Goal: Complete application form

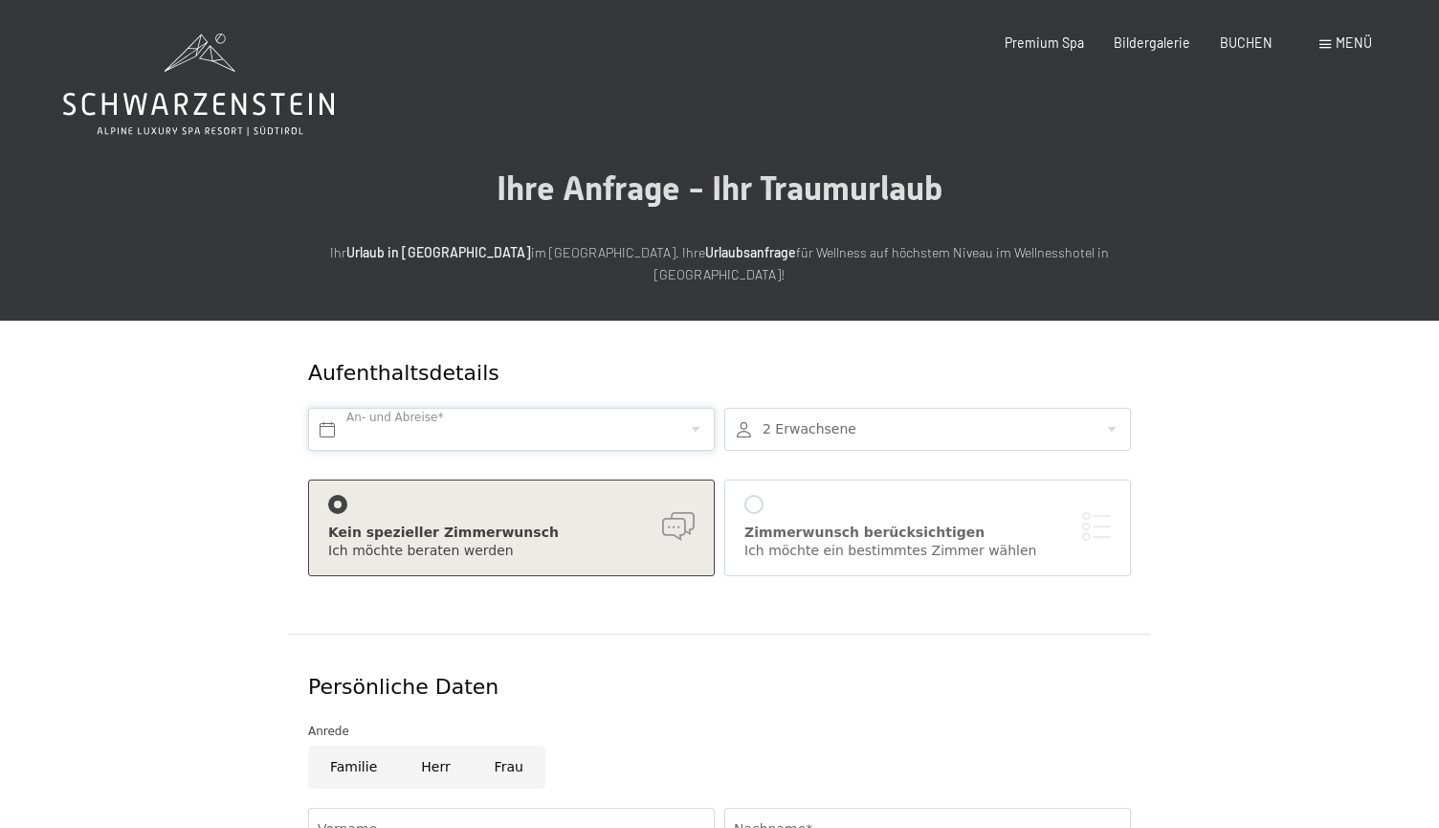
drag, startPoint x: 0, startPoint y: 0, endPoint x: 462, endPoint y: 400, distance: 611.1
click at [462, 408] on input "text" at bounding box center [511, 429] width 407 height 43
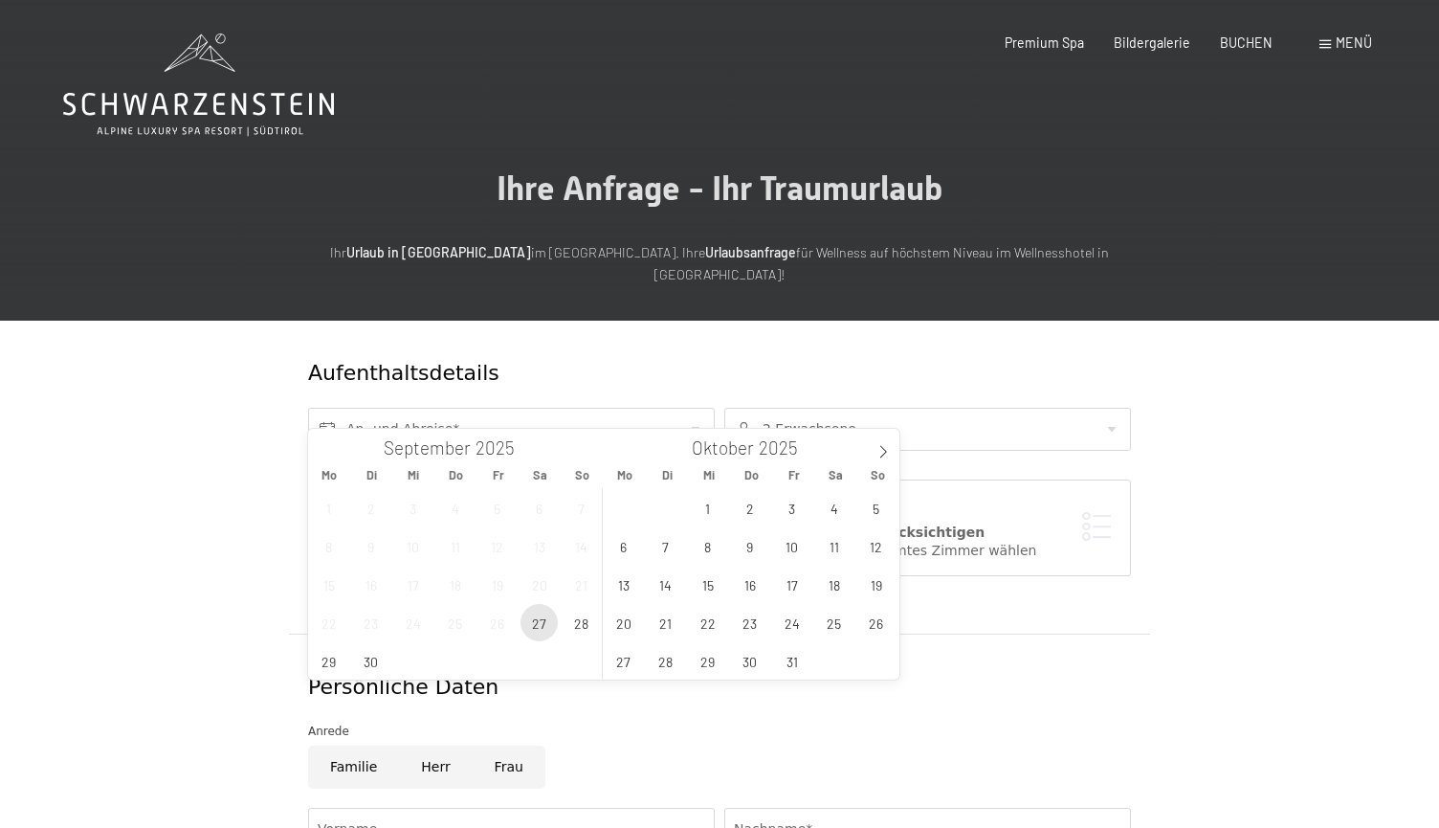
click at [535, 618] on span "27" at bounding box center [538, 622] width 37 height 37
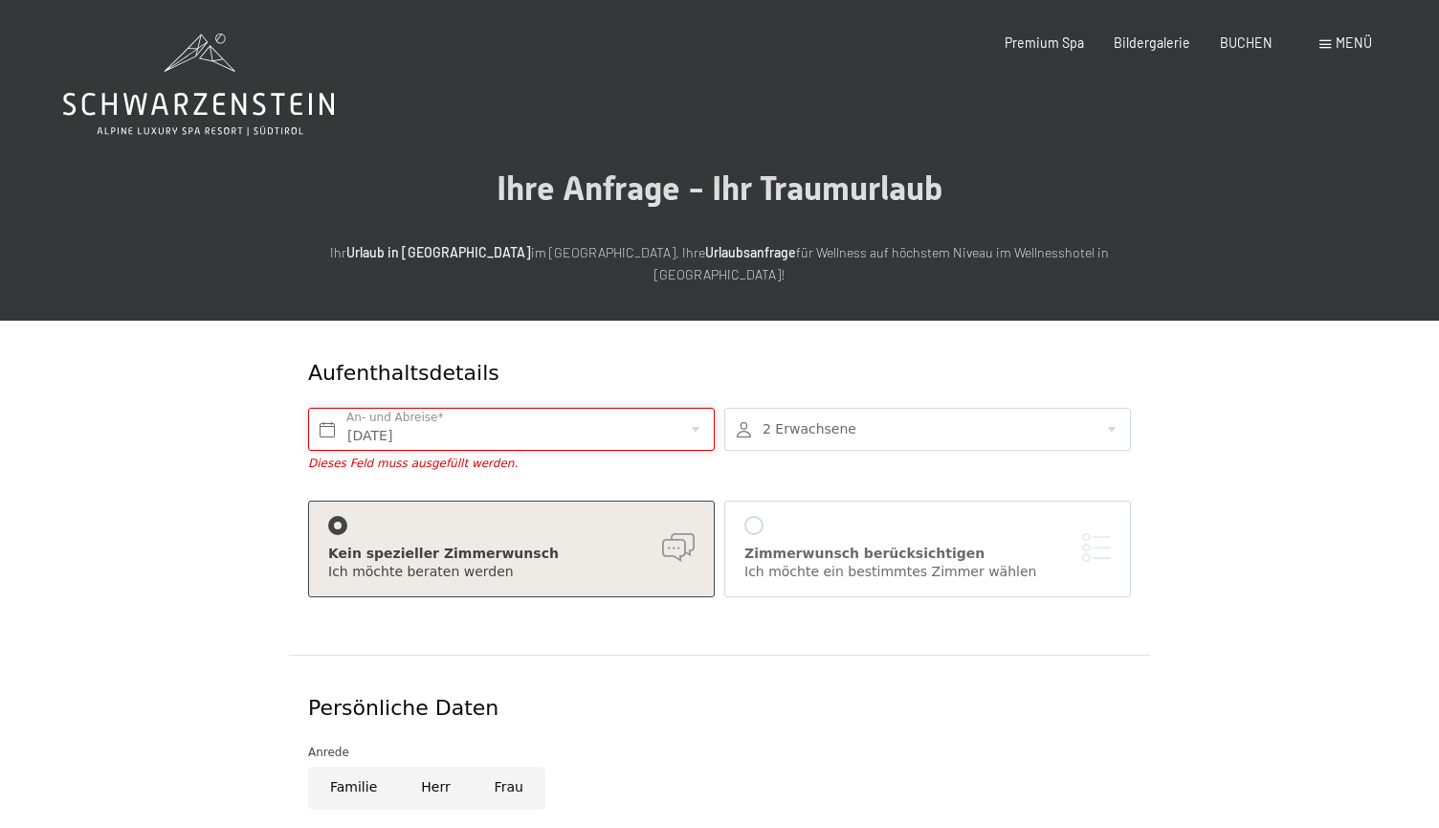
click at [643, 408] on input "[DATE]" at bounding box center [511, 429] width 407 height 43
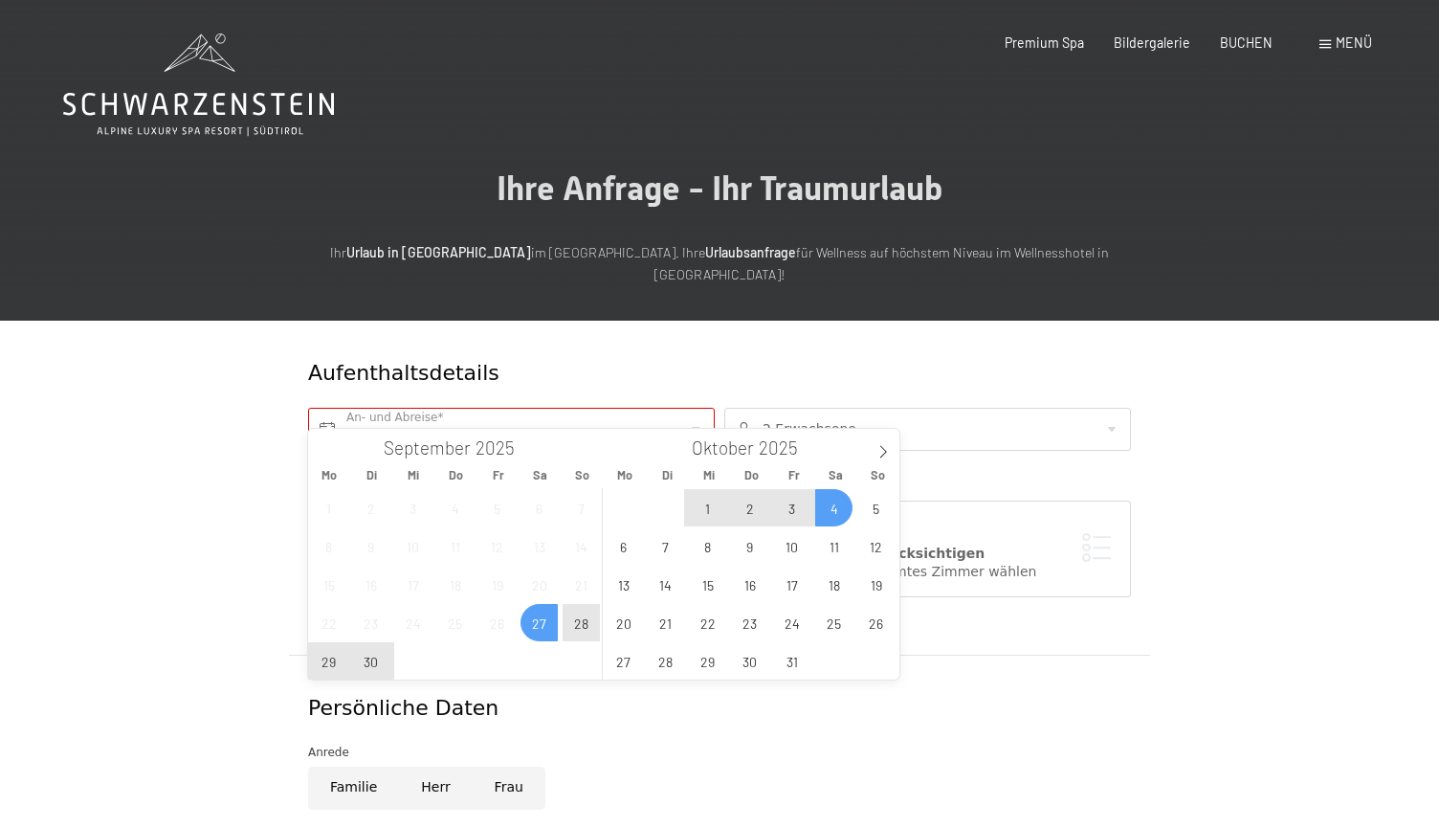
click at [832, 512] on span "4" at bounding box center [833, 507] width 37 height 37
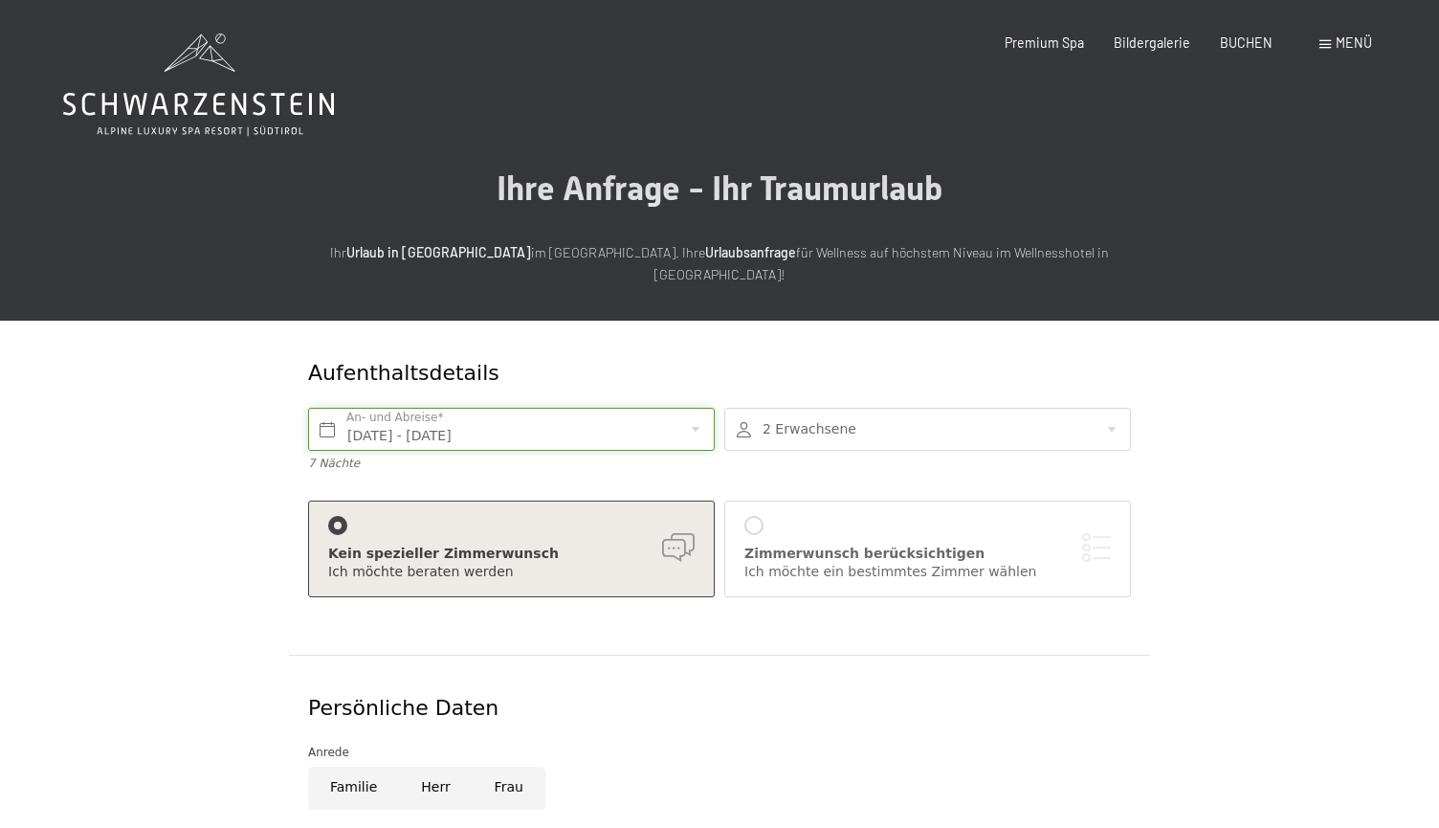
click at [673, 408] on input "[DATE] - [DATE]" at bounding box center [511, 429] width 407 height 43
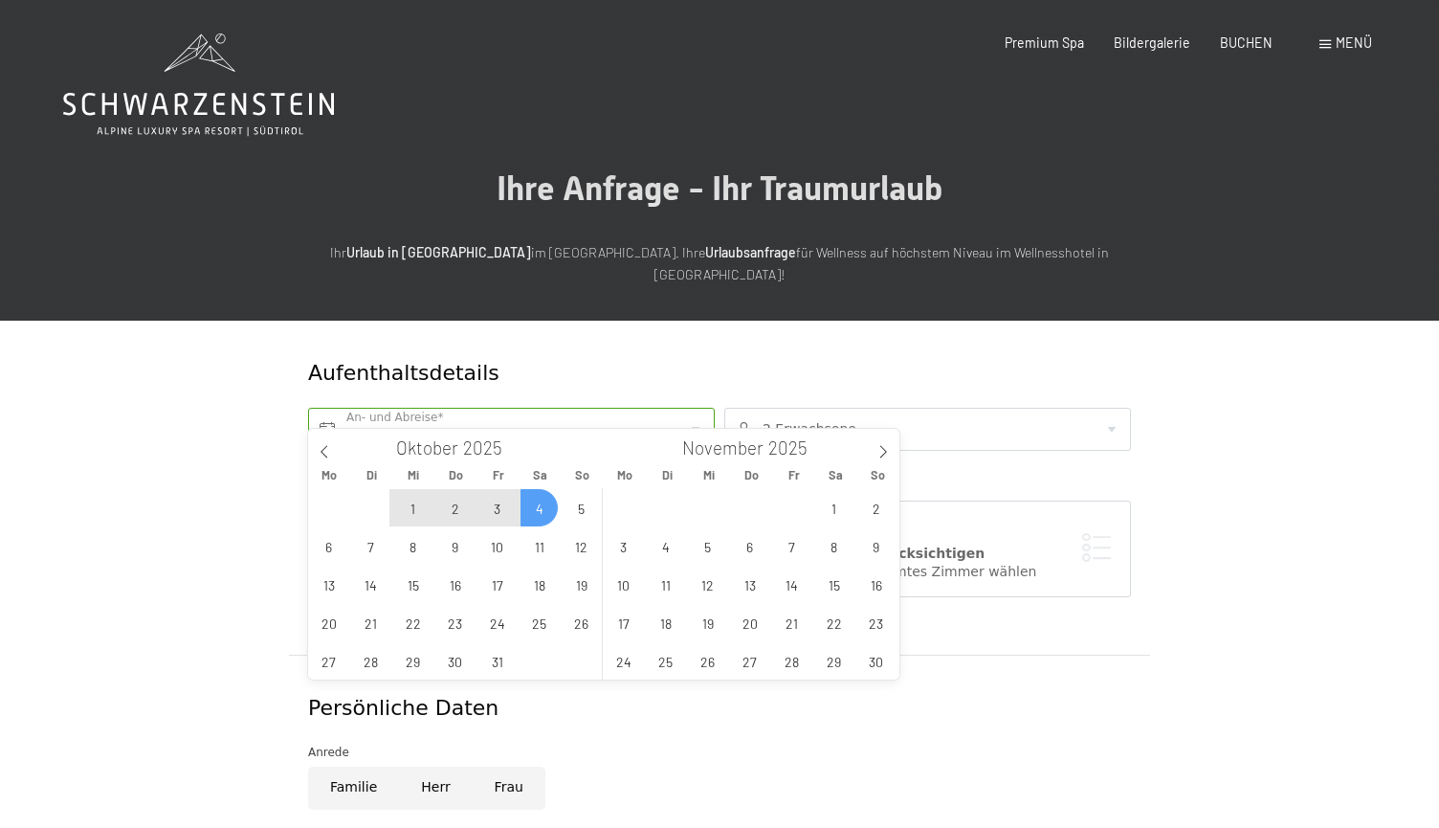
click at [536, 503] on span "4" at bounding box center [538, 507] width 37 height 37
click at [589, 508] on span "5" at bounding box center [581, 507] width 37 height 37
type input "[DATE] - So. [DATE]"
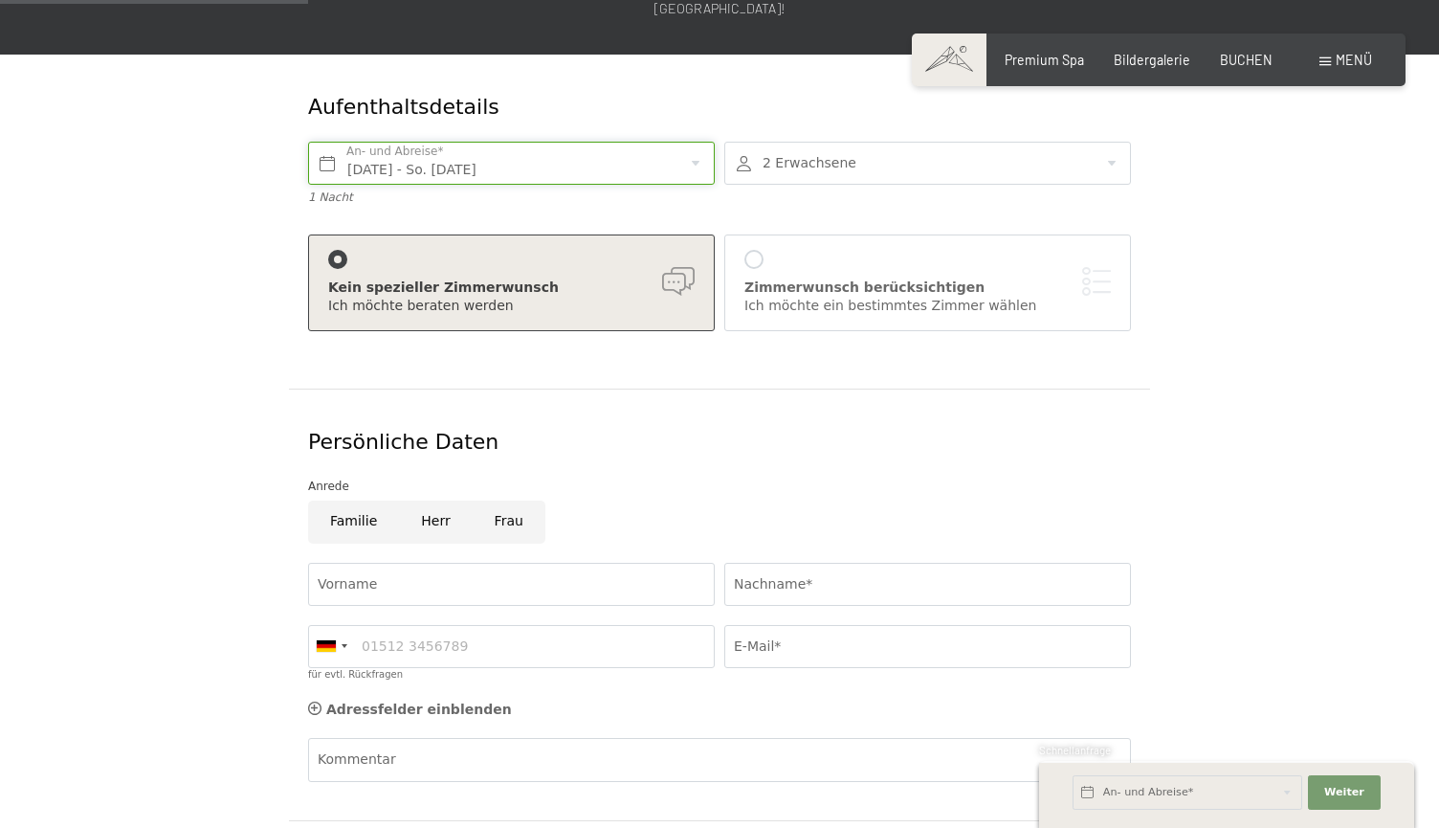
scroll to position [343, 0]
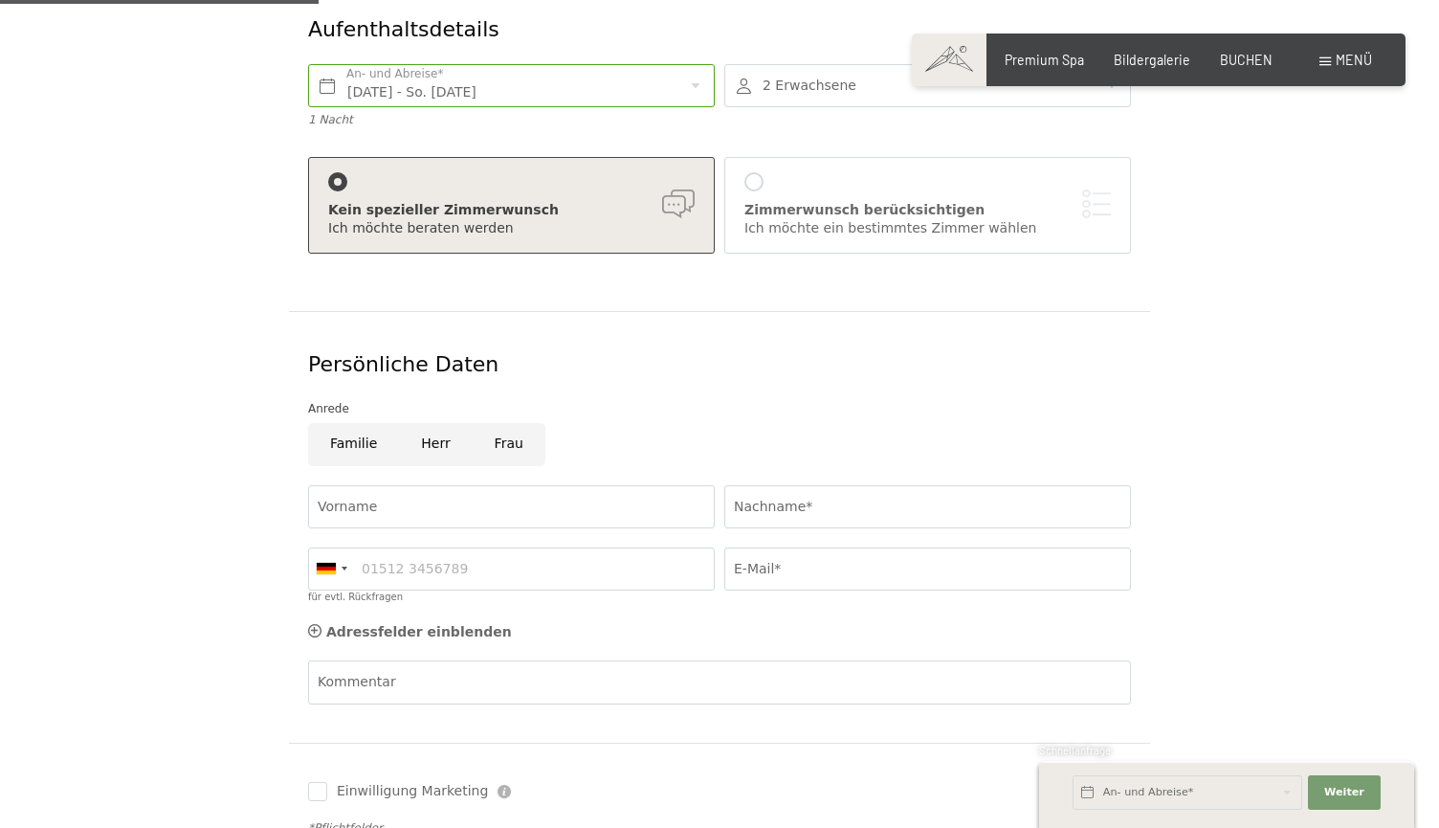
click at [444, 423] on input "Herr" at bounding box center [435, 444] width 73 height 43
radio input "true"
type input "Arefiev"
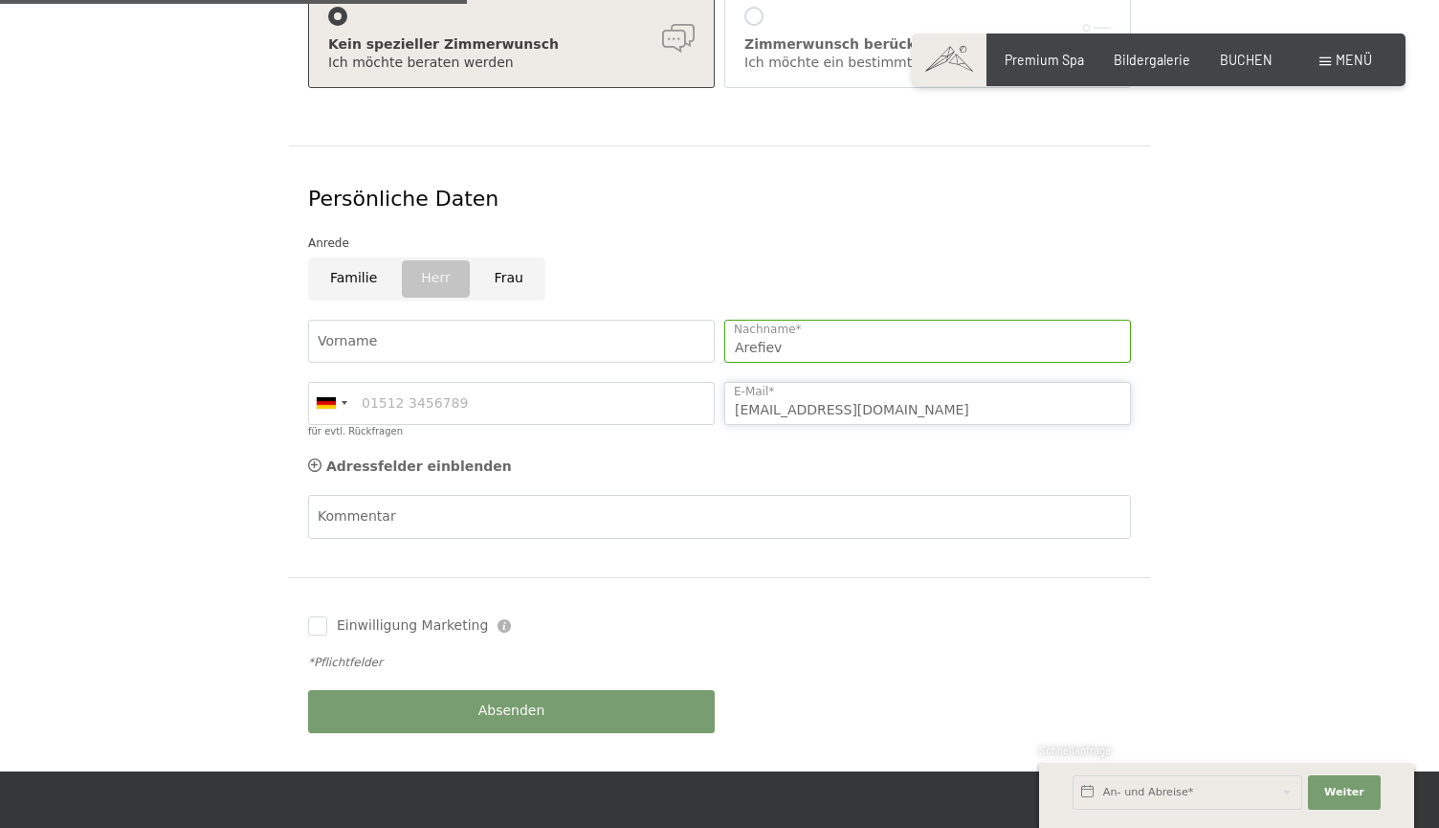
scroll to position [540, 0]
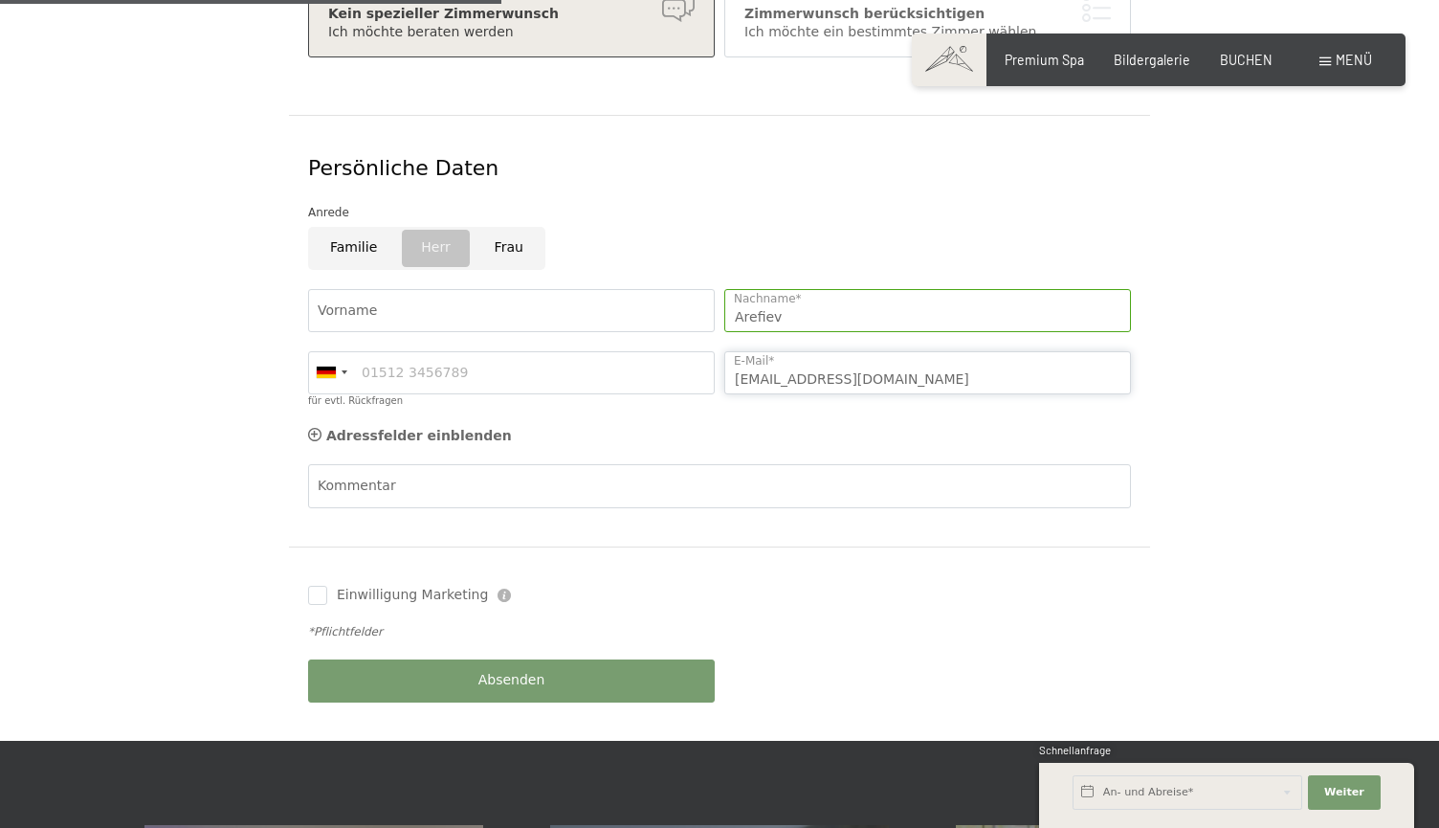
type input "[EMAIL_ADDRESS][DOMAIN_NAME]"
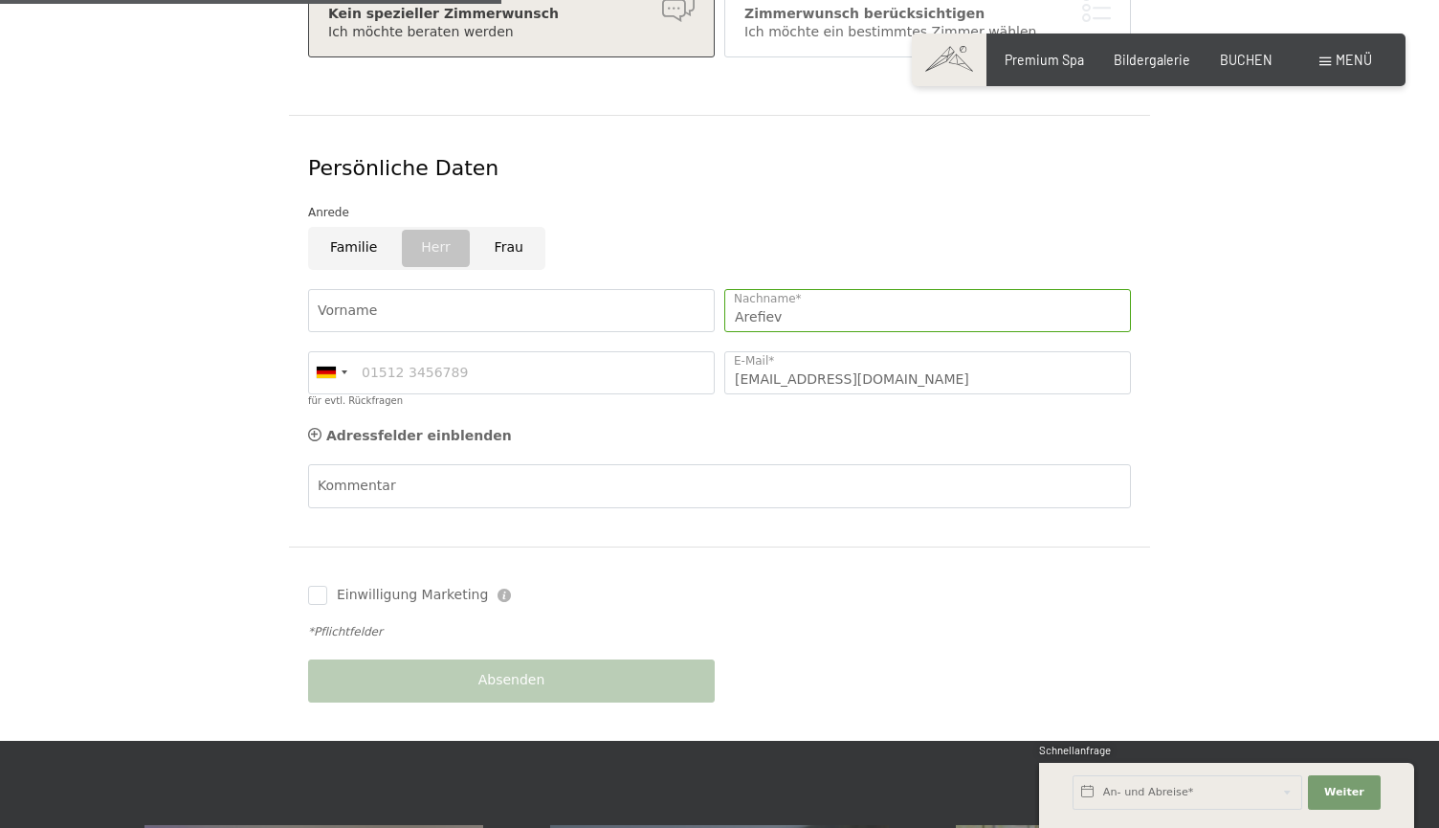
click at [387, 585] on span "Einwilligung Marketing" at bounding box center [412, 594] width 151 height 19
click at [327, 585] on input "Einwilligung Marketing" at bounding box center [317, 594] width 19 height 19
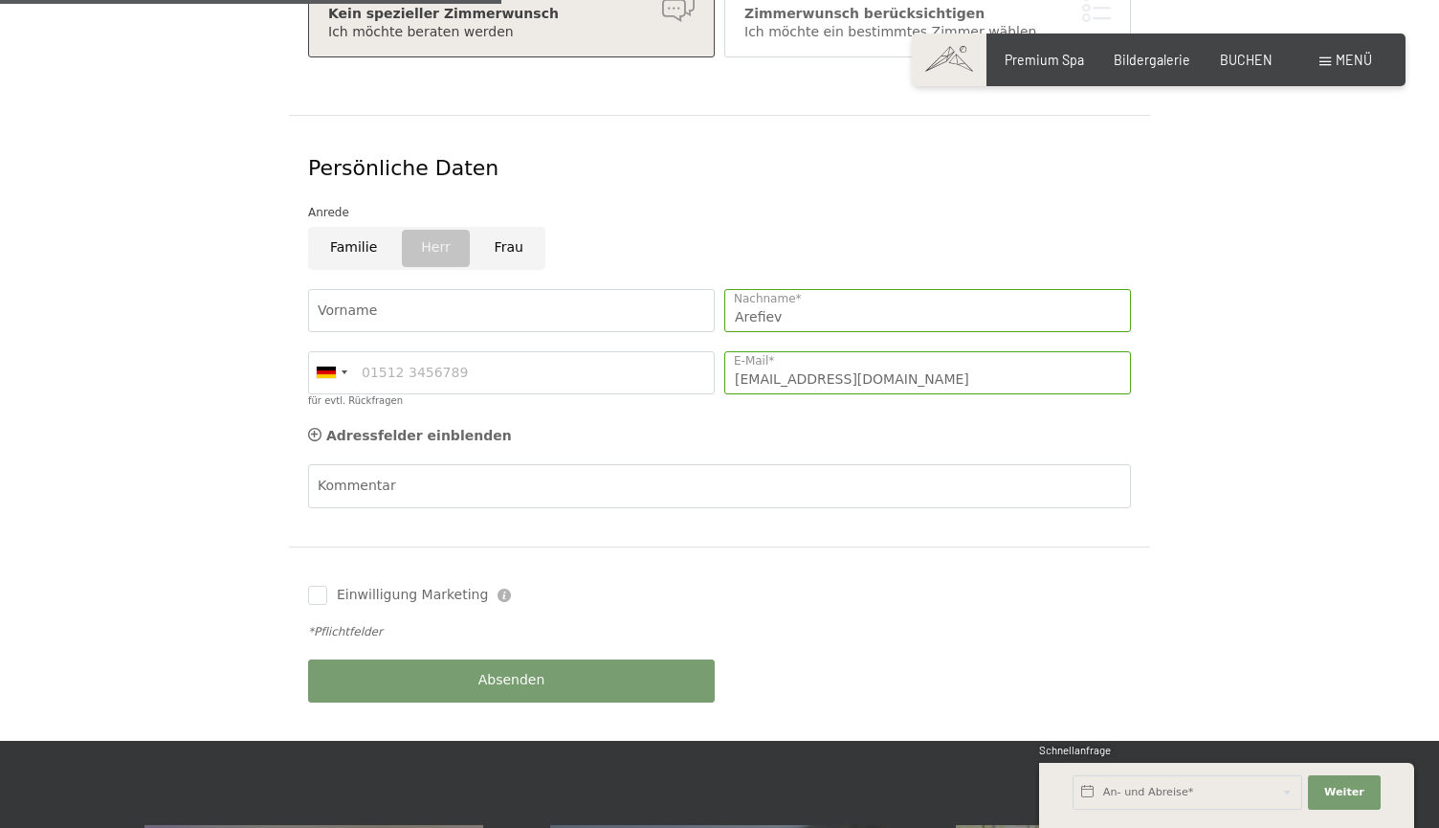
click at [356, 585] on span "Einwilligung Marketing" at bounding box center [412, 594] width 151 height 19
click at [327, 585] on input "Einwilligung Marketing" at bounding box center [317, 594] width 19 height 19
click at [365, 576] on div "Einwilligung Marketing Der Unterfertigte, der die Aufklärung laut Link gelesen …" at bounding box center [511, 595] width 416 height 38
click at [320, 585] on input "Einwilligung Marketing" at bounding box center [317, 594] width 19 height 19
checkbox input "true"
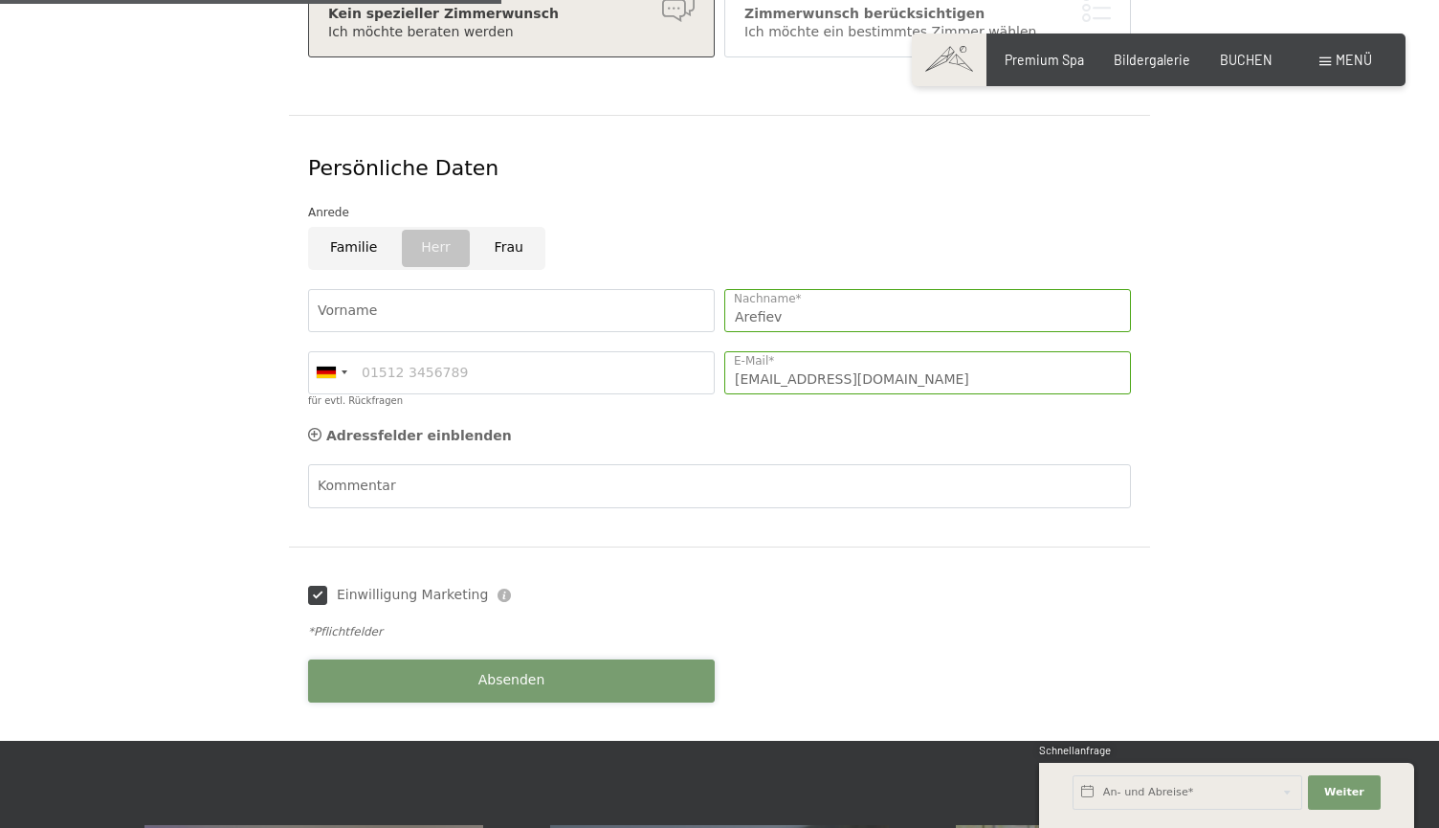
click at [437, 659] on button "Absenden" at bounding box center [511, 680] width 407 height 43
